Goal: Transaction & Acquisition: Purchase product/service

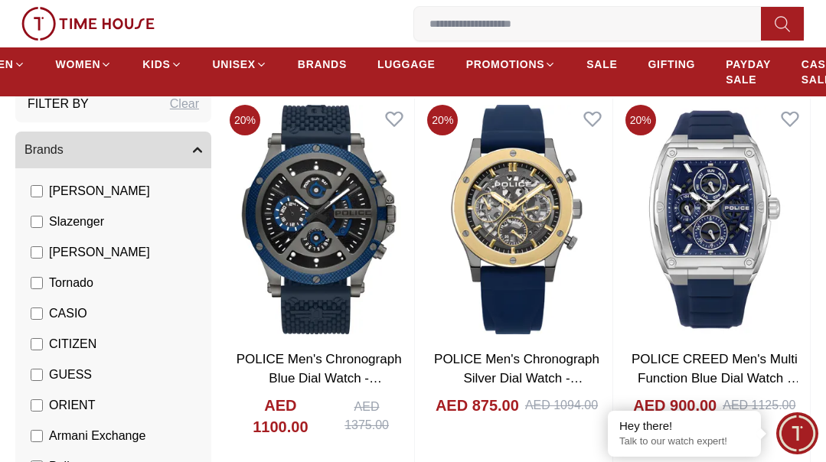
scroll to position [153, 0]
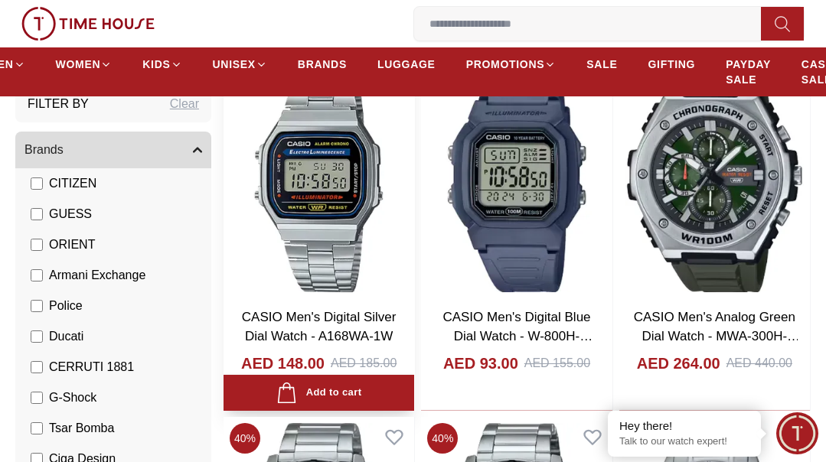
scroll to position [842, 0]
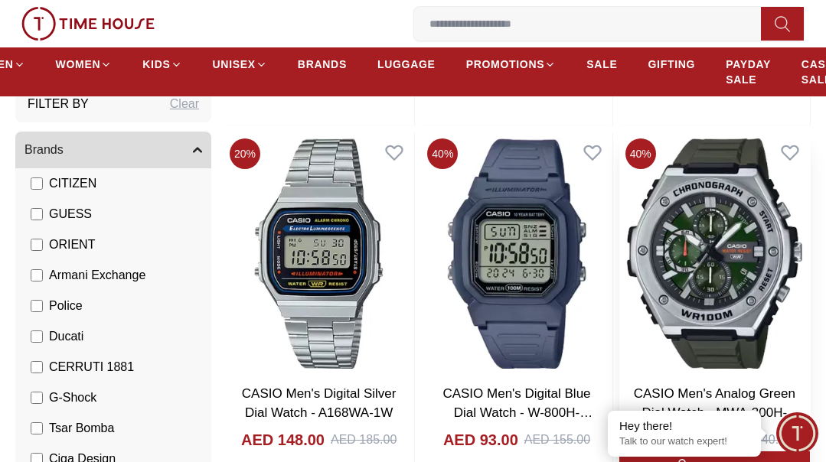
click at [735, 268] on img at bounding box center [714, 253] width 191 height 242
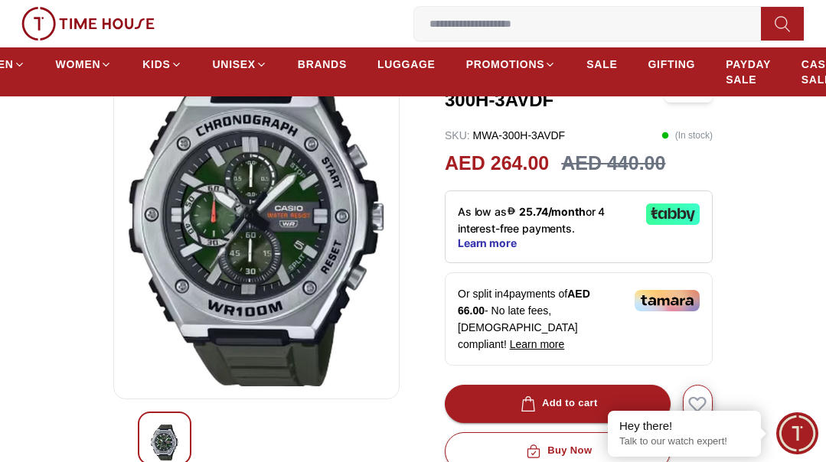
scroll to position [153, 0]
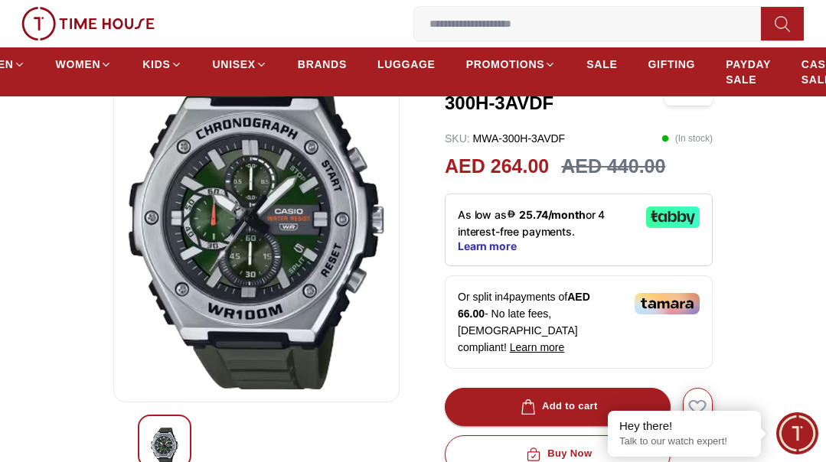
scroll to position [842, 0]
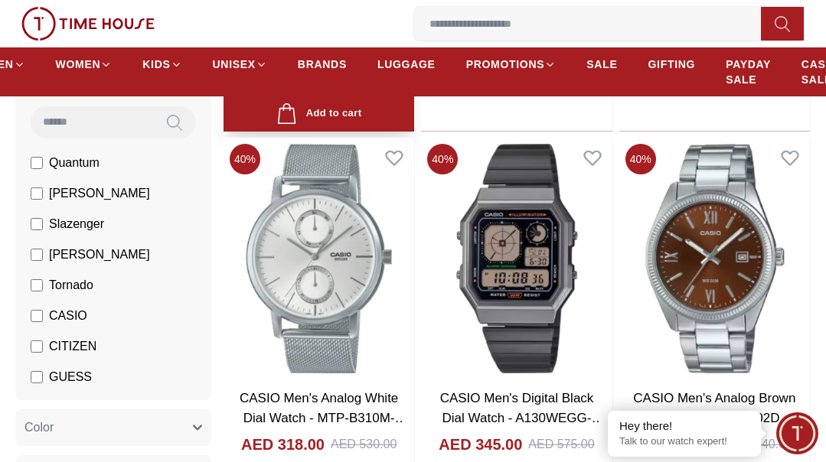
scroll to position [1530, 0]
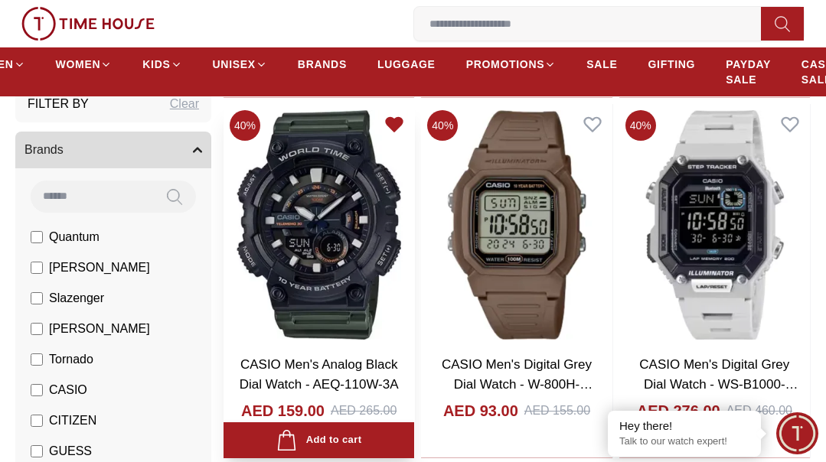
scroll to position [3367, 0]
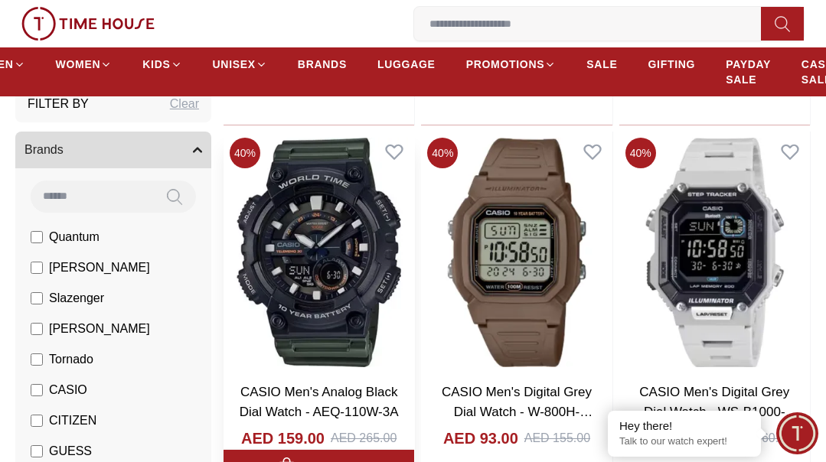
click at [323, 268] on img at bounding box center [318, 253] width 191 height 242
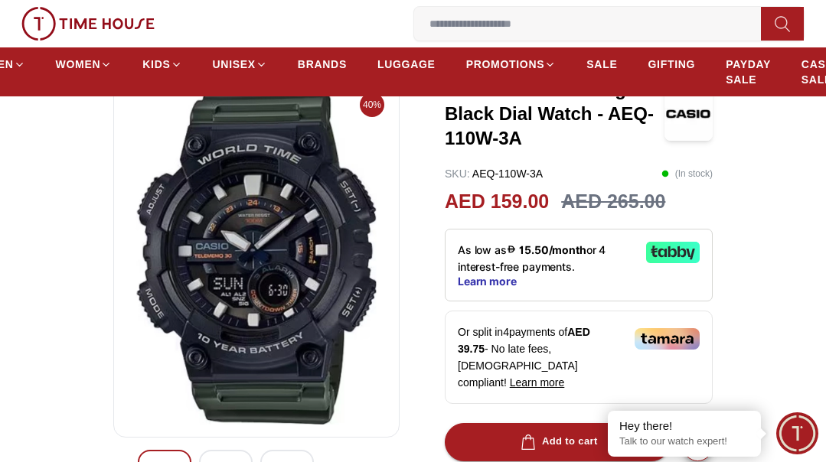
scroll to position [153, 0]
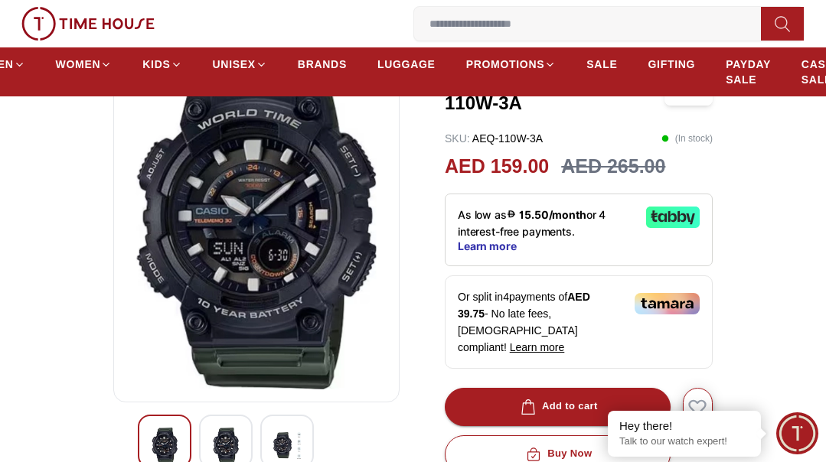
click at [235, 428] on img at bounding box center [226, 445] width 28 height 35
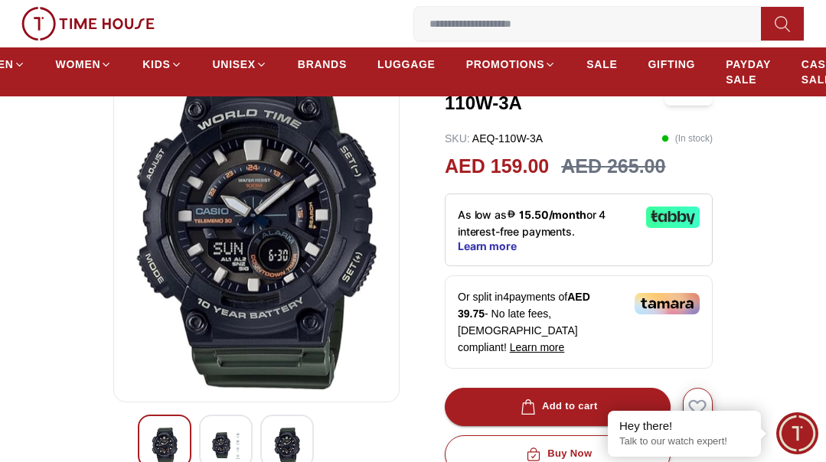
click at [242, 431] on div at bounding box center [226, 442] width 54 height 54
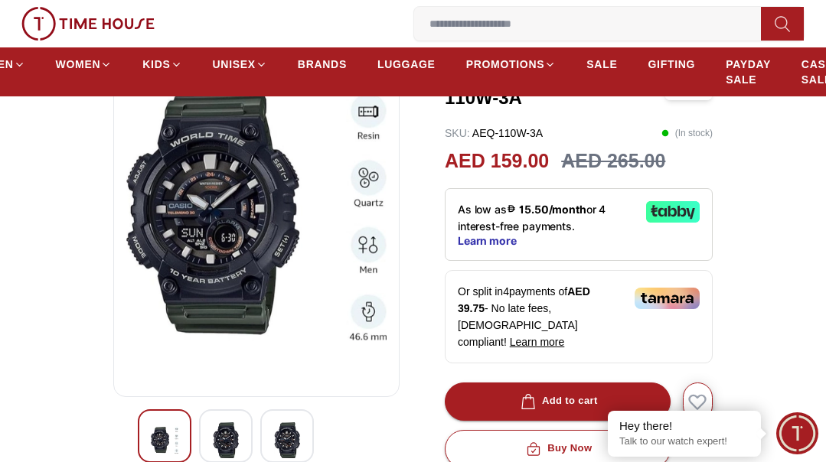
scroll to position [306, 0]
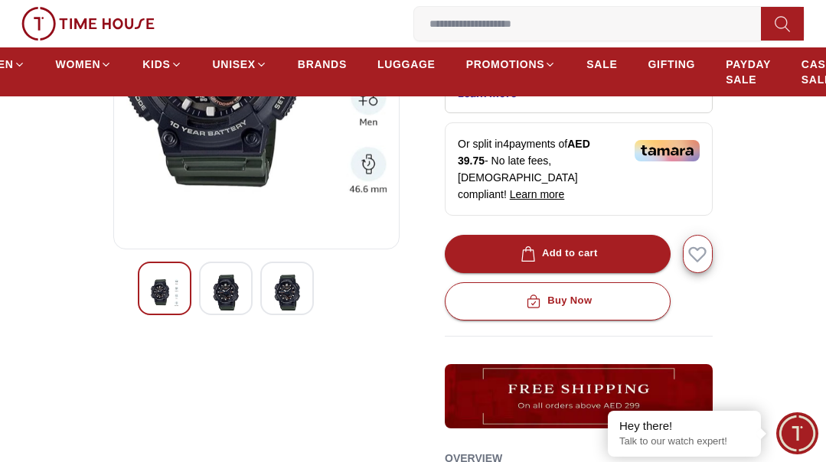
click at [285, 275] on img at bounding box center [287, 292] width 28 height 35
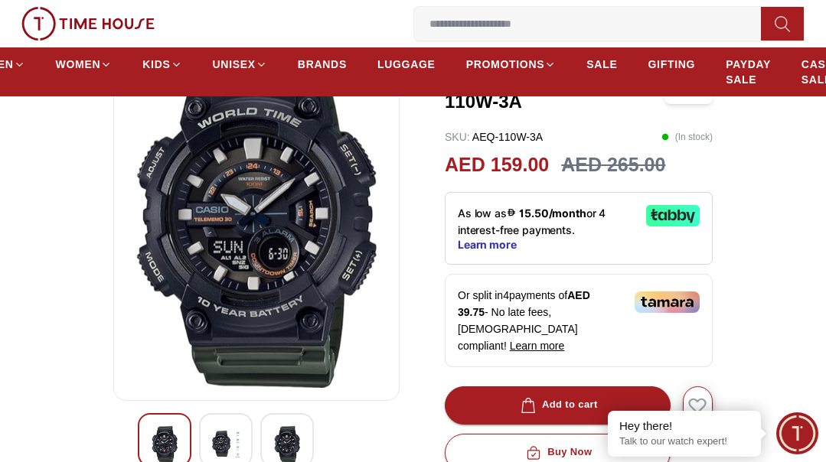
scroll to position [153, 0]
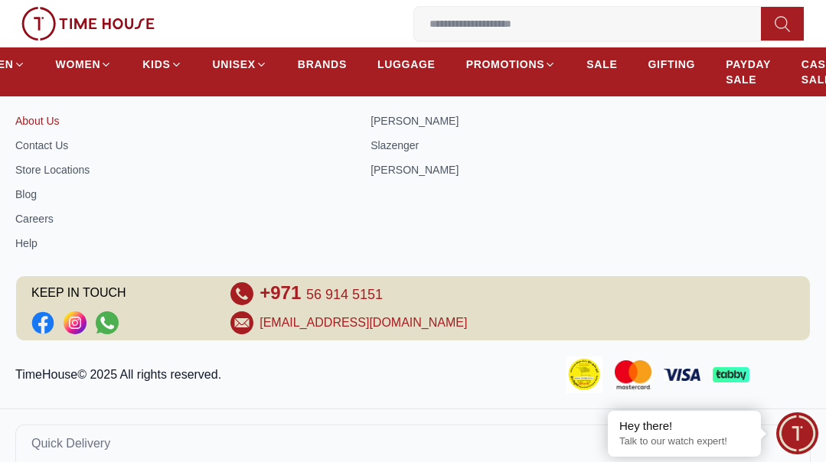
scroll to position [3131, 0]
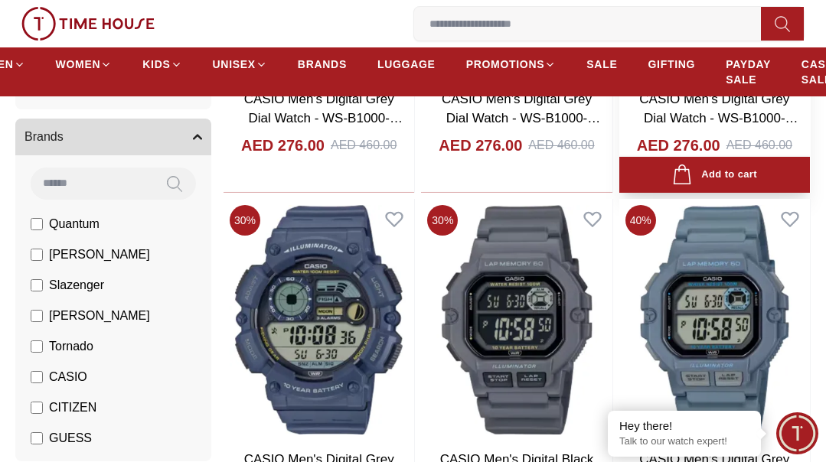
scroll to position [1600, 0]
